Goal: Information Seeking & Learning: Learn about a topic

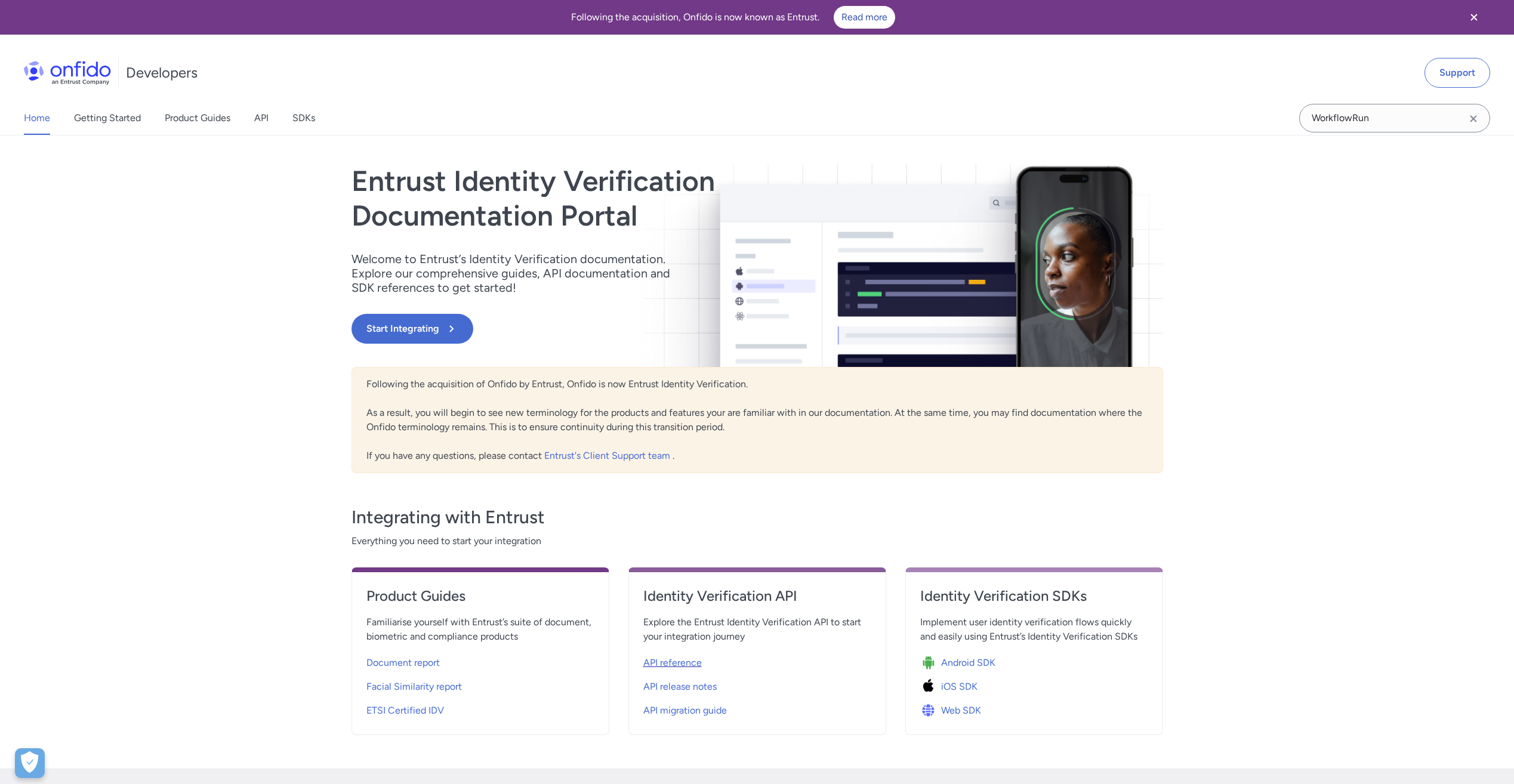
click at [658, 671] on div "API reference" at bounding box center [757, 662] width 228 height 19
select select "http"
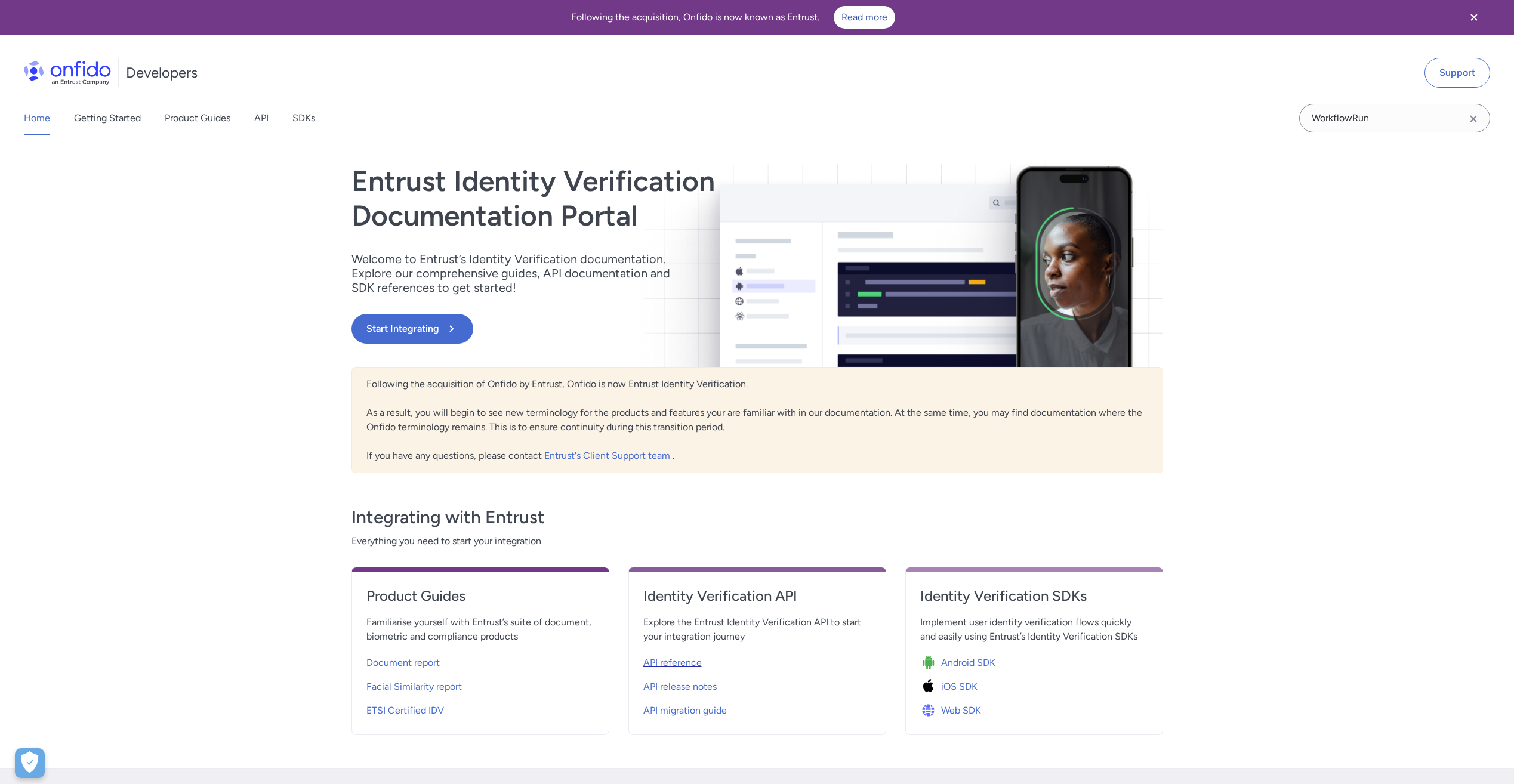
select select "http"
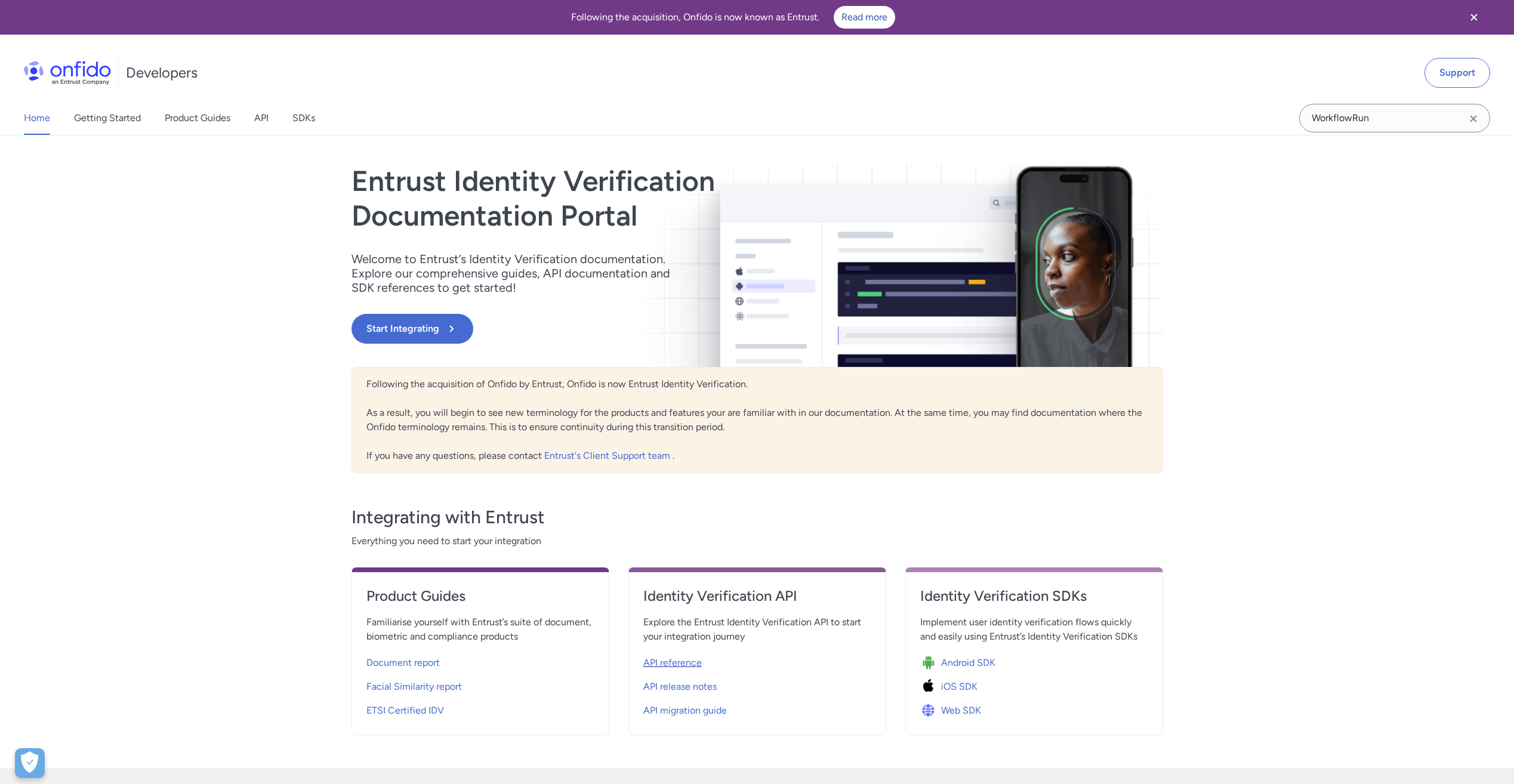
select select "http"
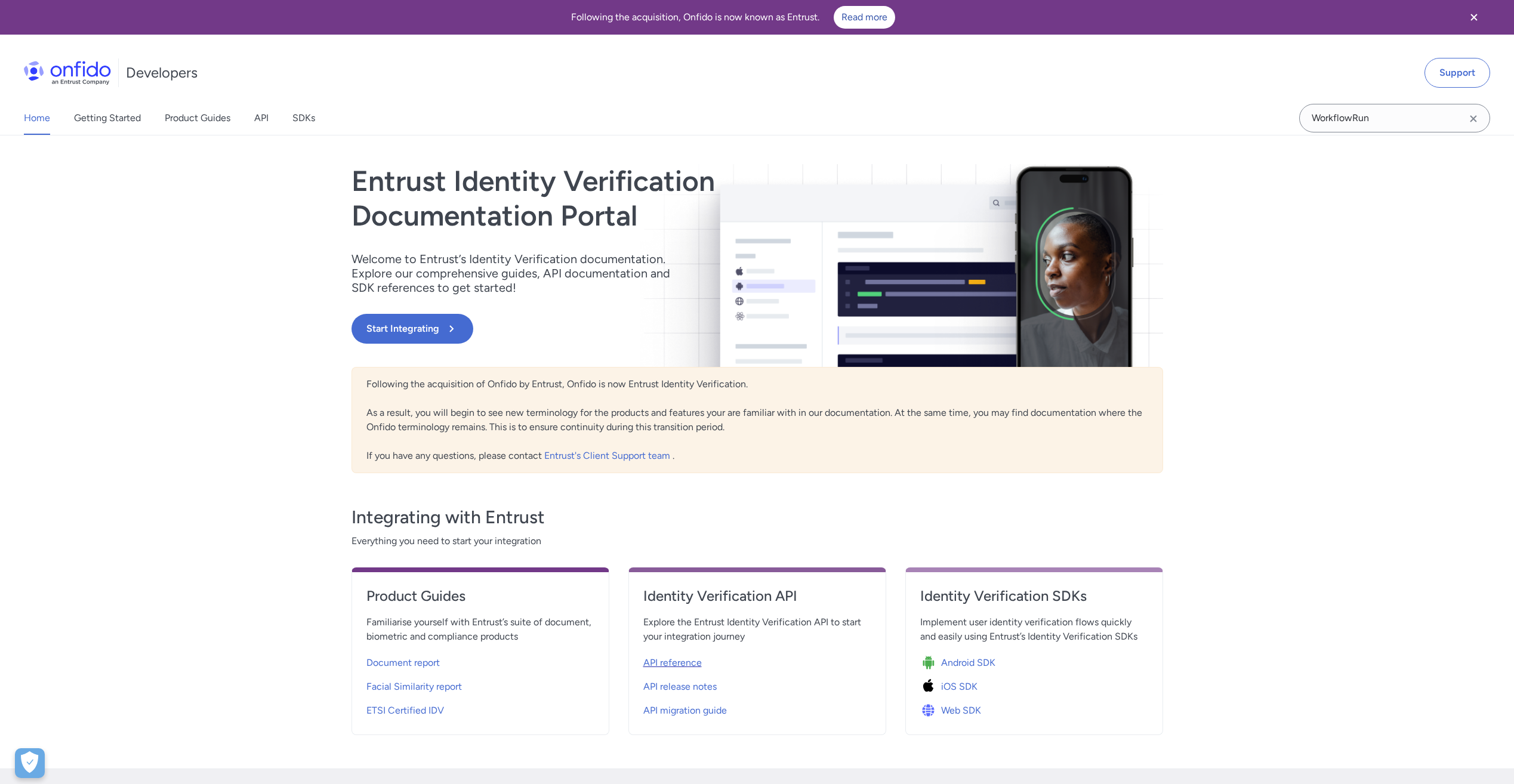
select select "http"
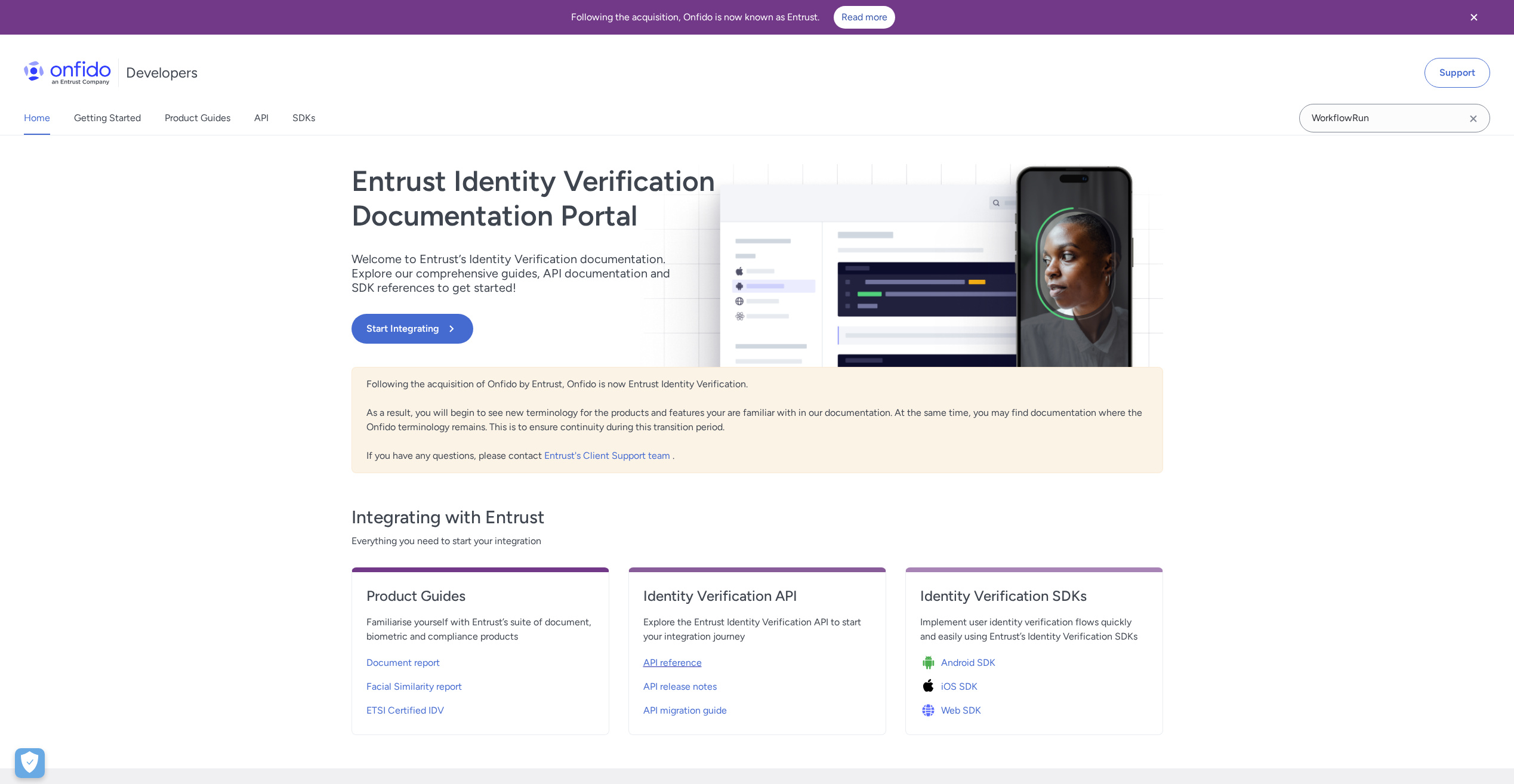
select select "http"
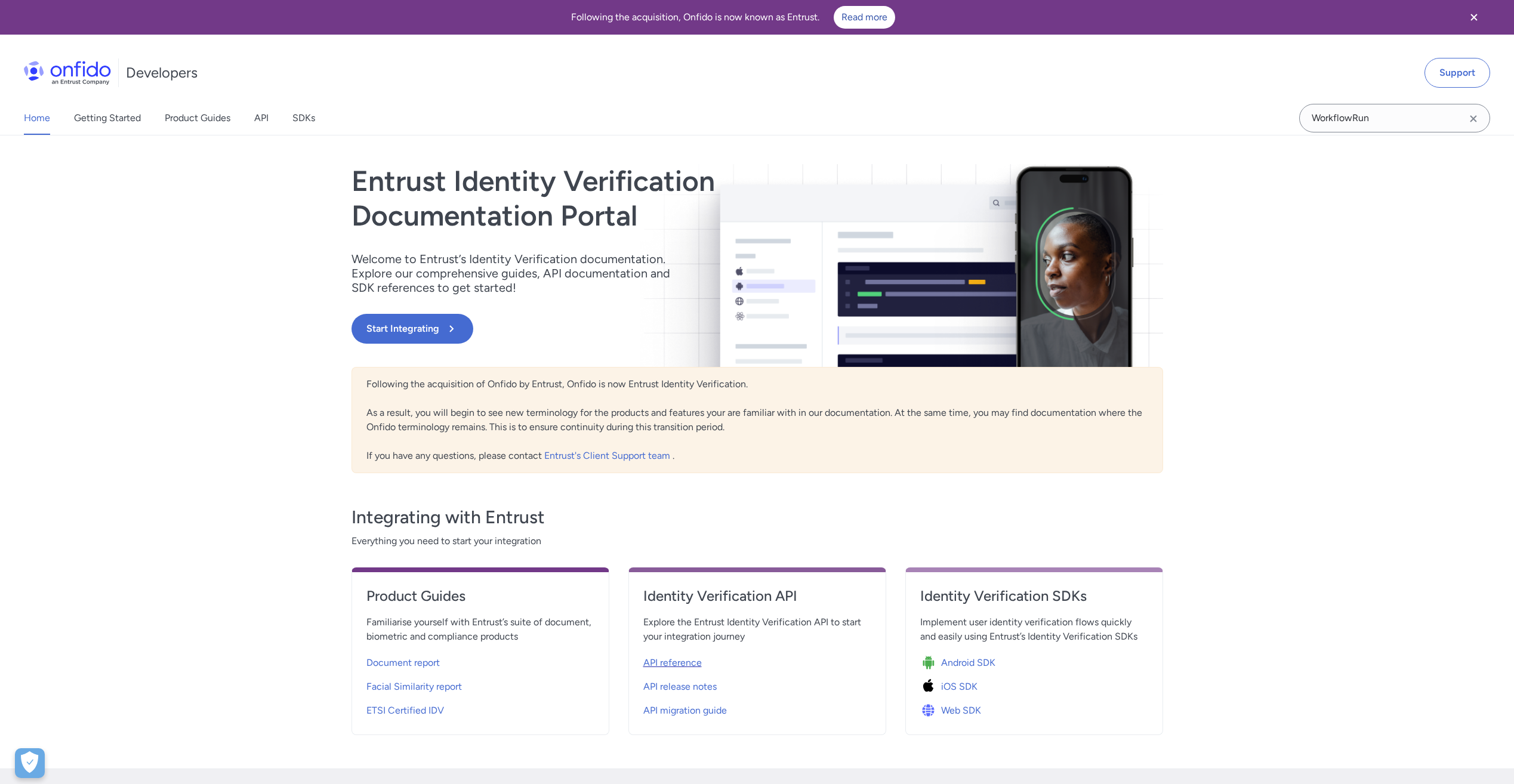
select select "http"
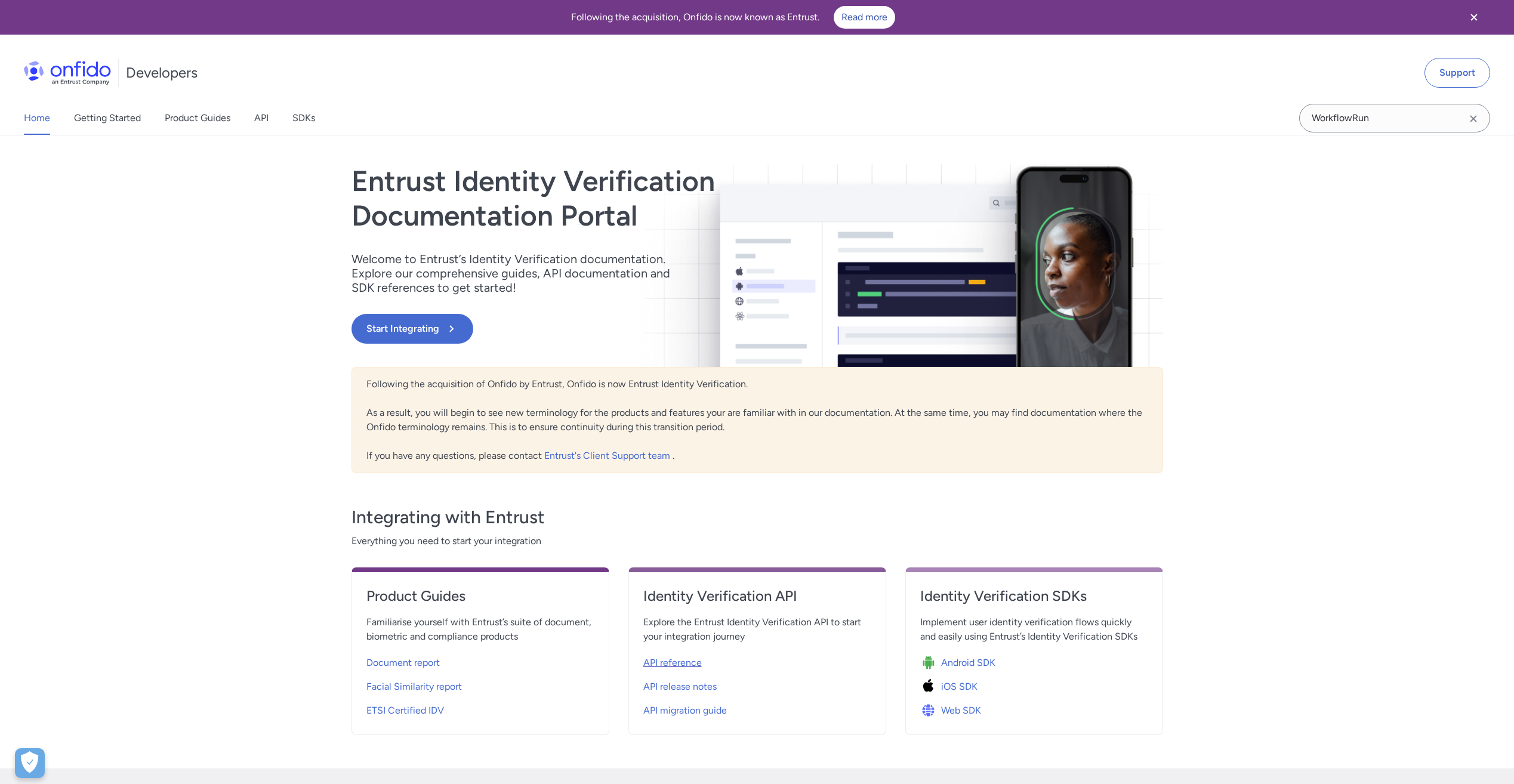
select select "http"
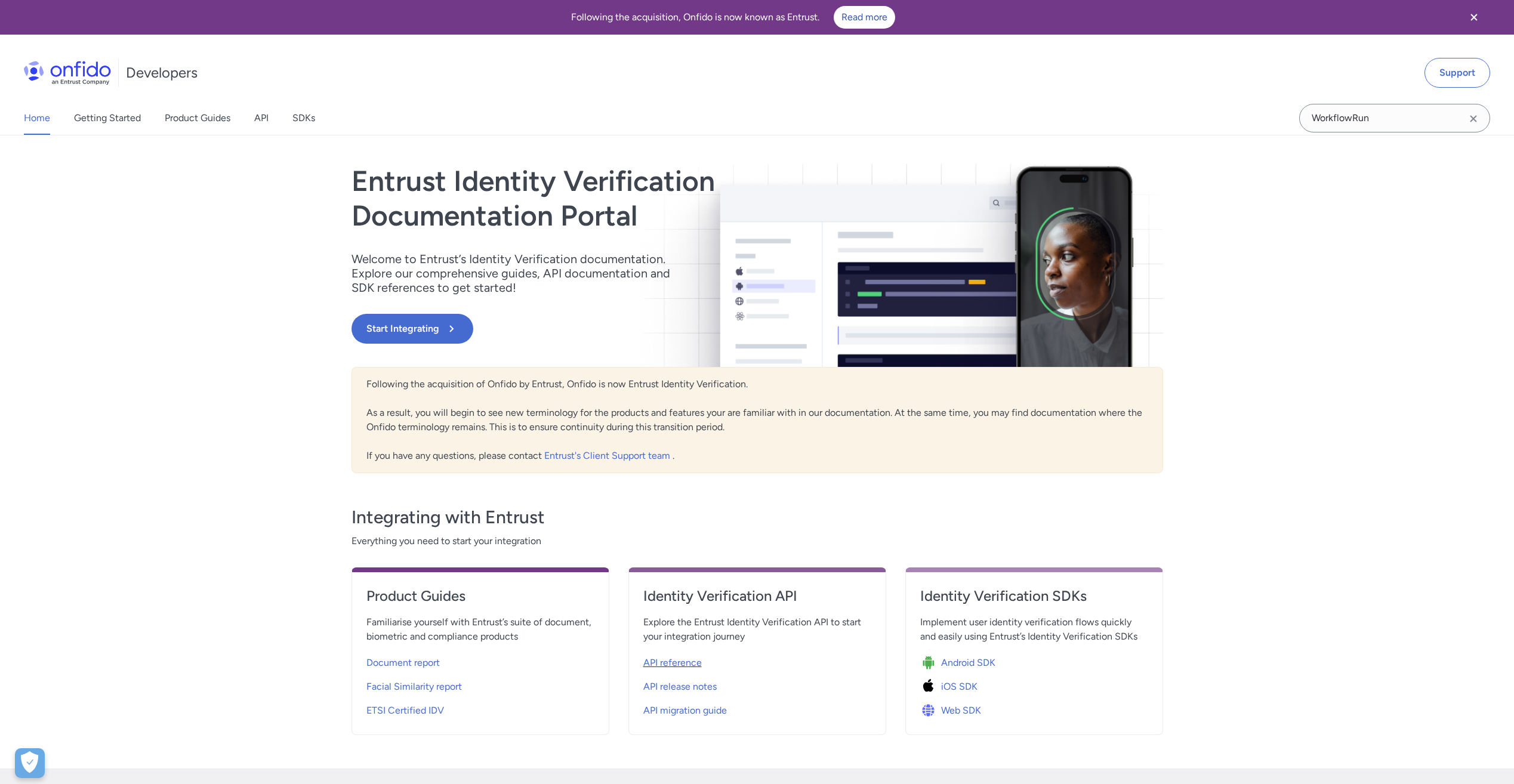
select select "http"
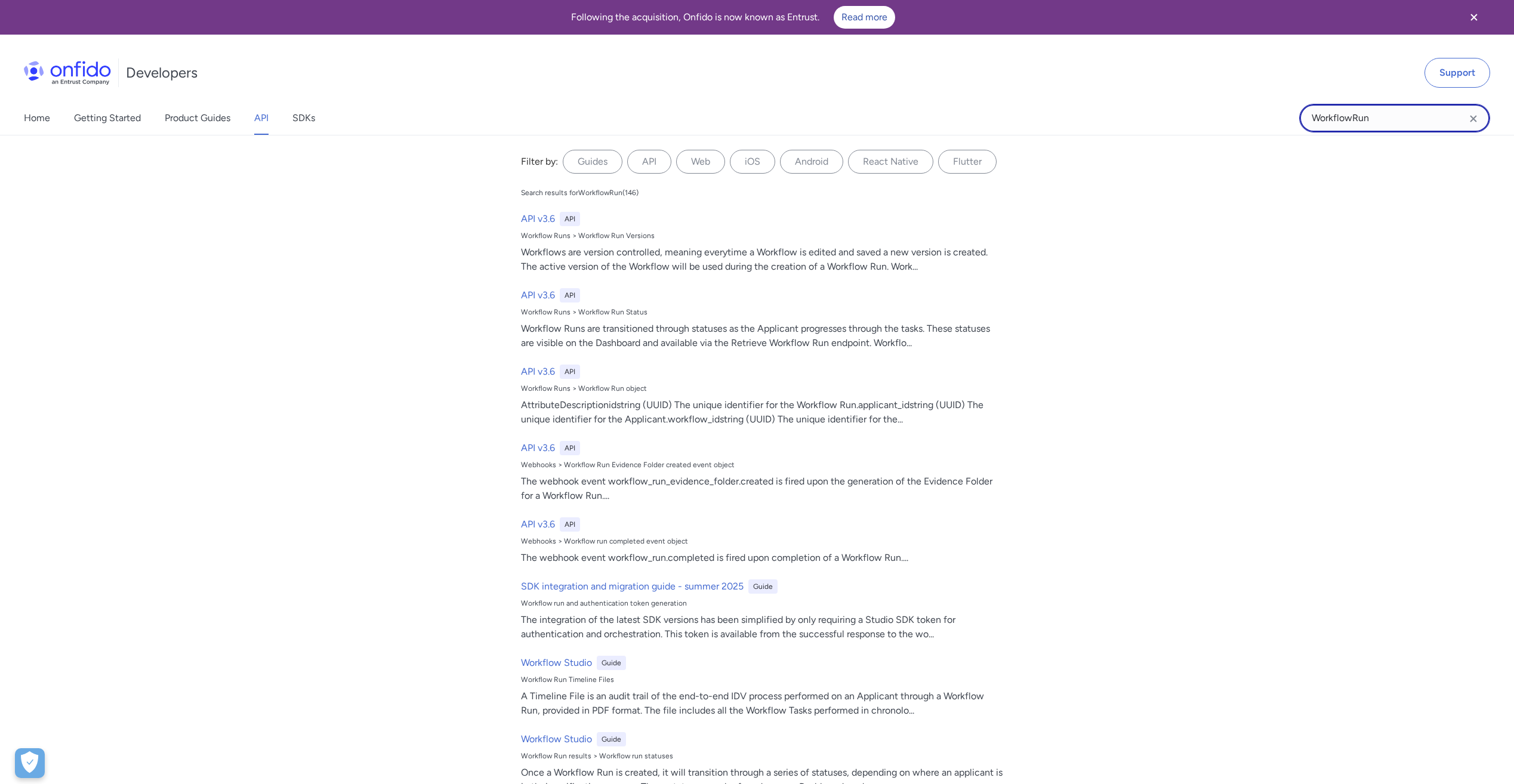
drag, startPoint x: 1391, startPoint y: 114, endPoint x: 1277, endPoint y: 104, distance: 114.4
click at [1277, 104] on div "Home Getting Started Product Guides API SDKs WorkflowRun WorkflowRun Filter by:…" at bounding box center [757, 118] width 1514 height 33
type input "Applicant"
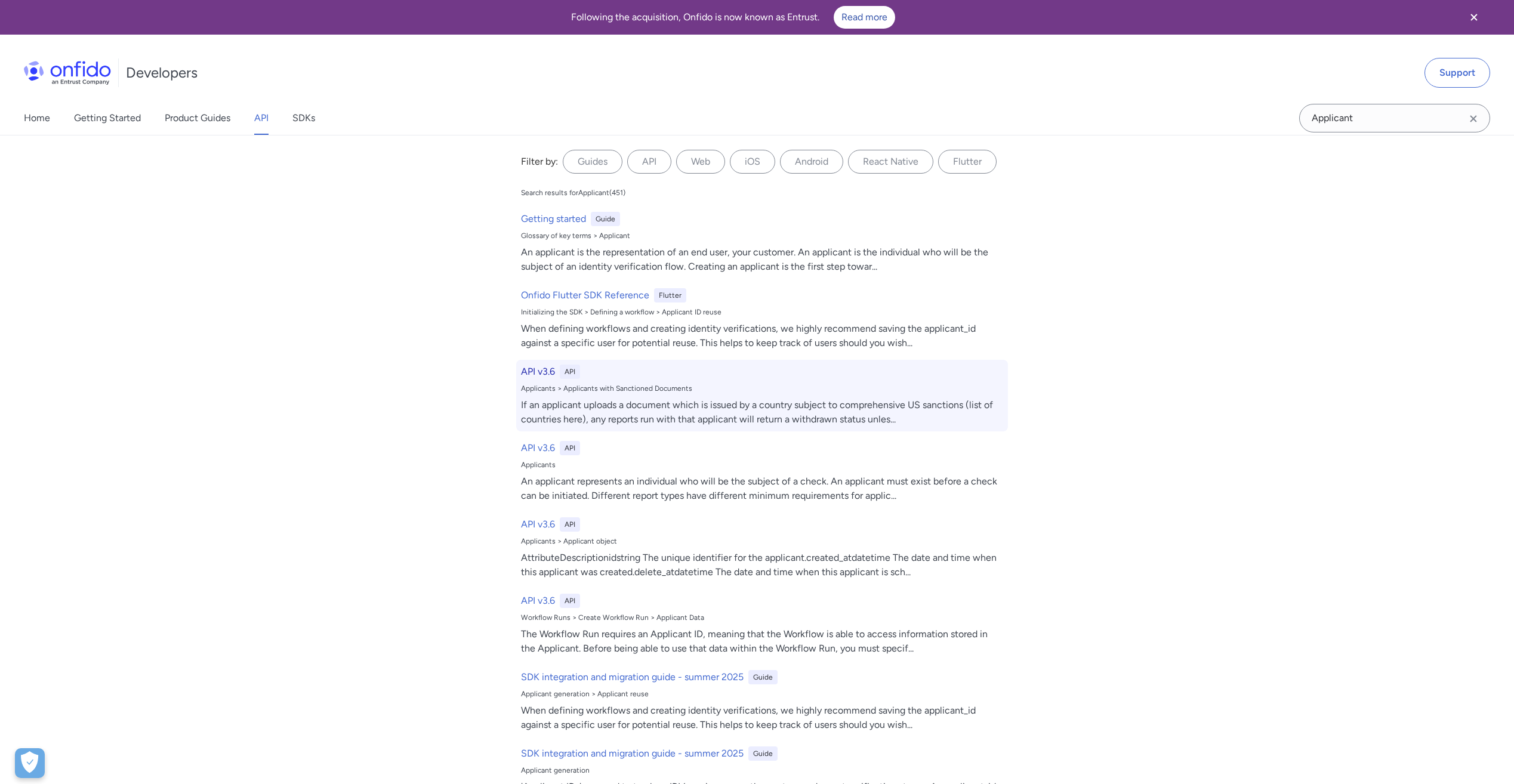
click at [538, 368] on h6 "API v3.6" at bounding box center [538, 372] width 34 height 15
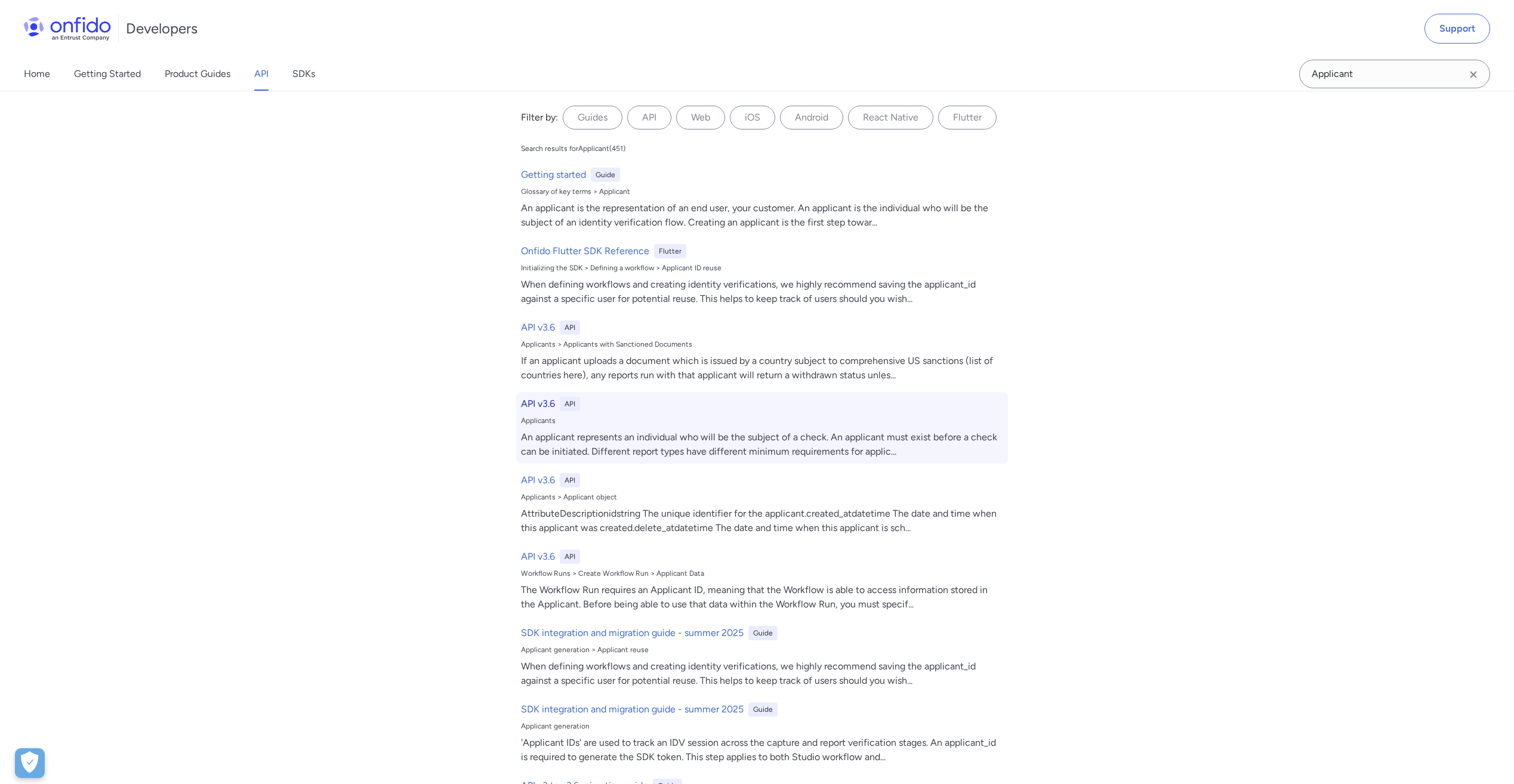
click at [538, 407] on h6 "API v3.6" at bounding box center [538, 404] width 34 height 15
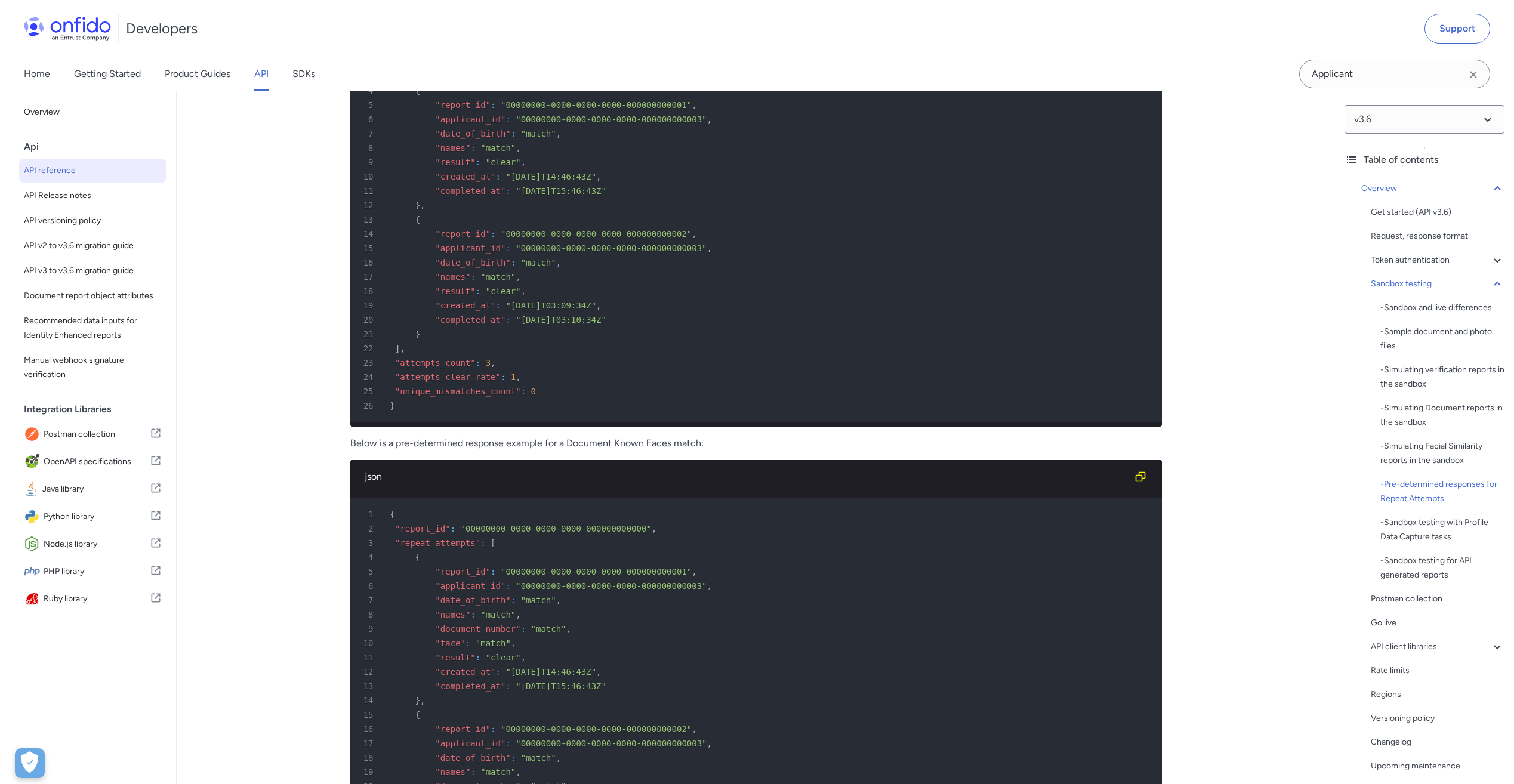
scroll to position [4965, 0]
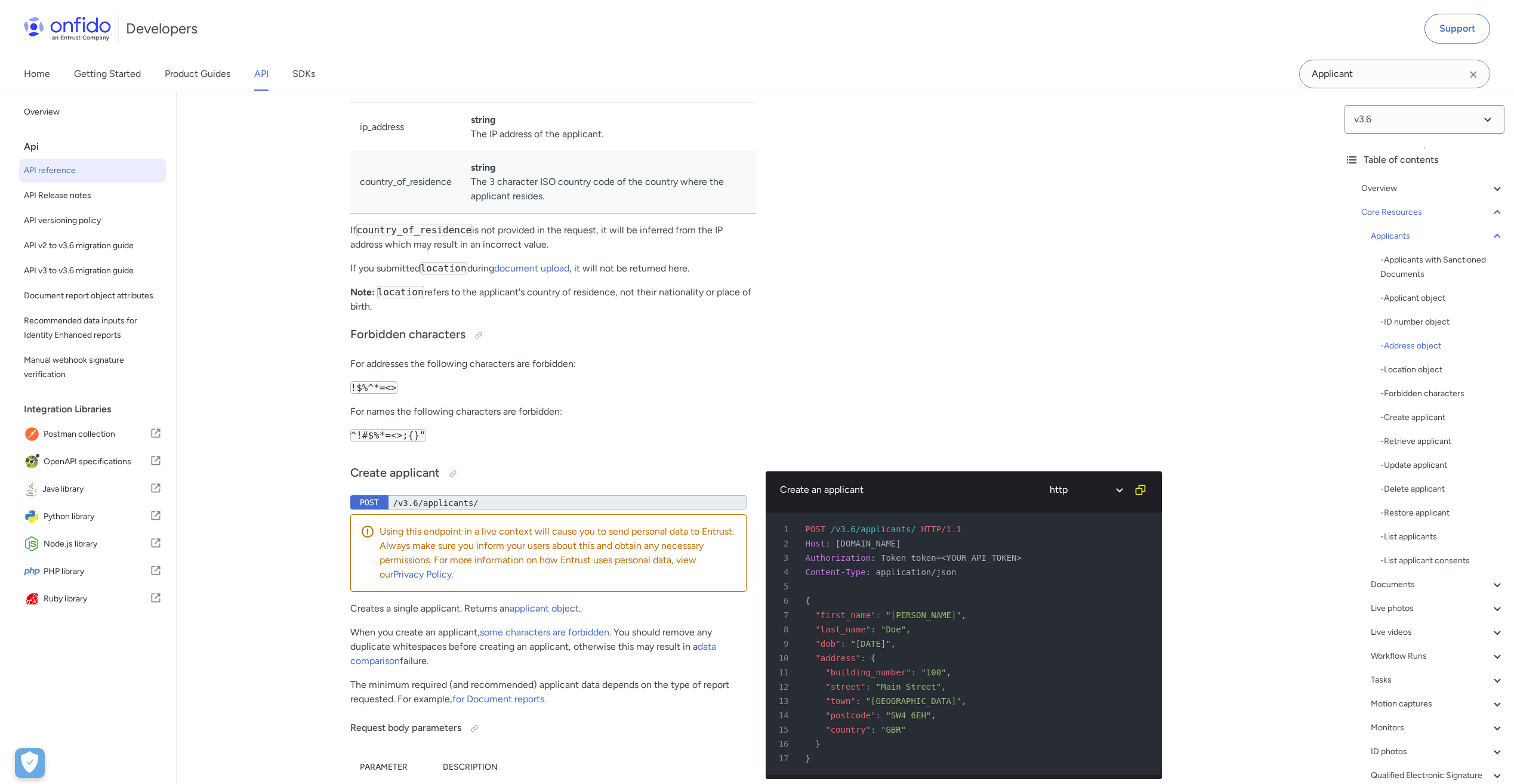
scroll to position [14065, 0]
